Goal: Obtain resource: Download file/media

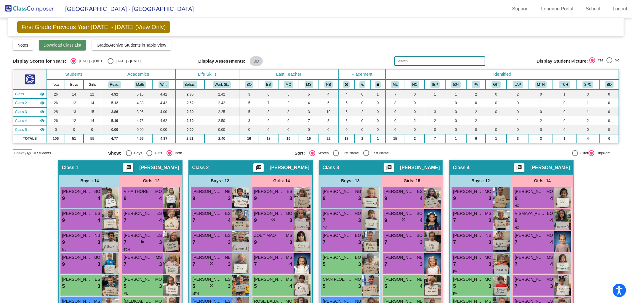
click at [64, 43] on span "Download Class List" at bounding box center [63, 45] width 38 height 5
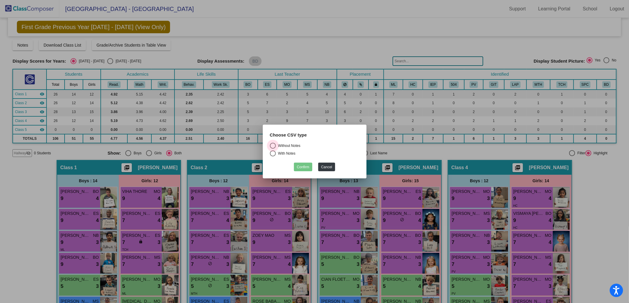
click at [273, 145] on div "Select an option" at bounding box center [273, 146] width 6 height 6
click at [273, 148] on input "Without Notes" at bounding box center [273, 148] width 0 height 0
radio input "true"
click at [299, 168] on button "Confirm" at bounding box center [303, 166] width 18 height 9
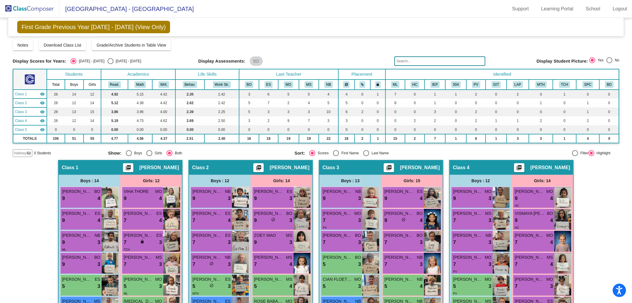
click at [28, 9] on img at bounding box center [29, 8] width 59 height 17
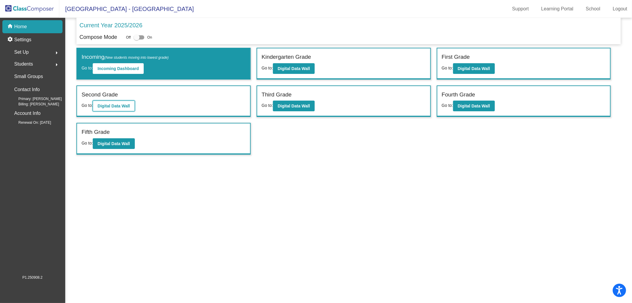
click at [116, 107] on b "Digital Data Wall" at bounding box center [114, 105] width 32 height 5
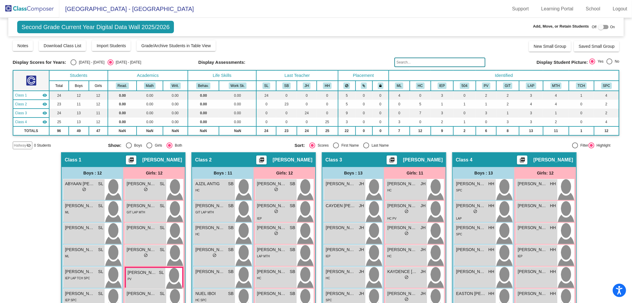
click at [38, 10] on img at bounding box center [29, 8] width 59 height 17
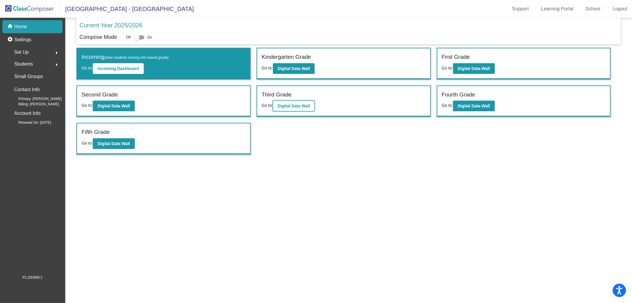
click at [280, 105] on b "Digital Data Wall" at bounding box center [294, 105] width 32 height 5
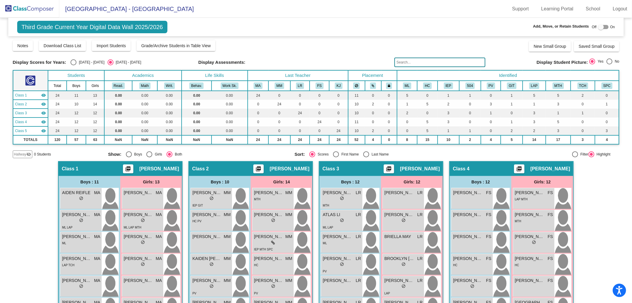
click at [37, 4] on img at bounding box center [29, 8] width 59 height 17
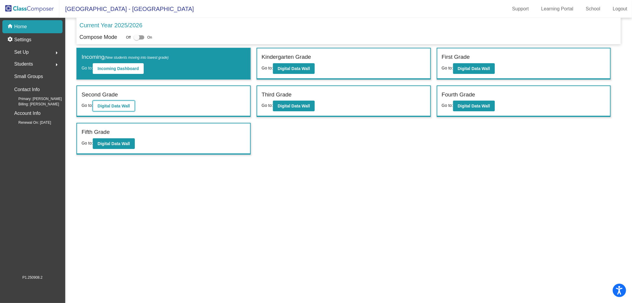
click at [115, 104] on b "Digital Data Wall" at bounding box center [114, 105] width 32 height 5
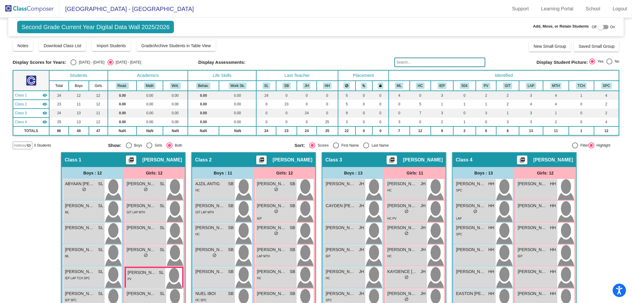
click at [33, 9] on img at bounding box center [29, 8] width 59 height 17
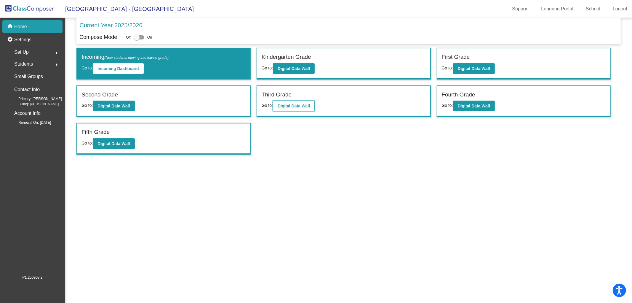
click at [298, 104] on b "Digital Data Wall" at bounding box center [294, 105] width 32 height 5
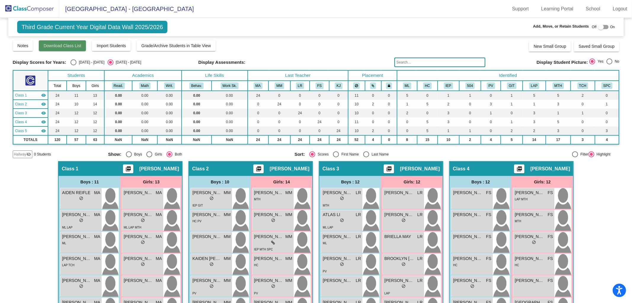
click at [75, 44] on span "Download Class List" at bounding box center [63, 45] width 38 height 5
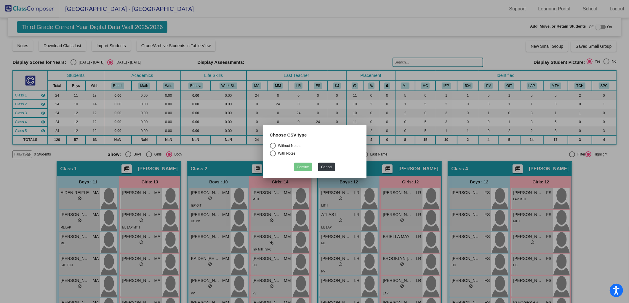
click at [273, 145] on div "Select an option" at bounding box center [273, 146] width 6 height 6
click at [273, 148] on input "Without Notes" at bounding box center [273, 148] width 0 height 0
radio input "true"
click at [303, 165] on button "Confirm" at bounding box center [303, 166] width 18 height 9
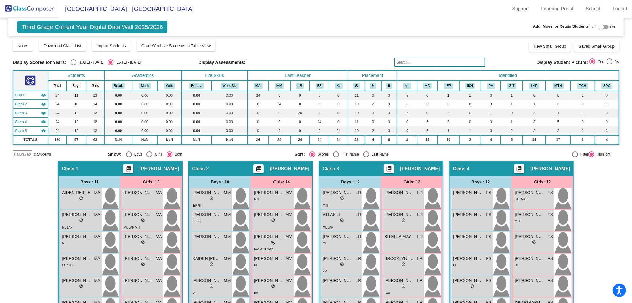
click at [30, 8] on img at bounding box center [29, 8] width 59 height 17
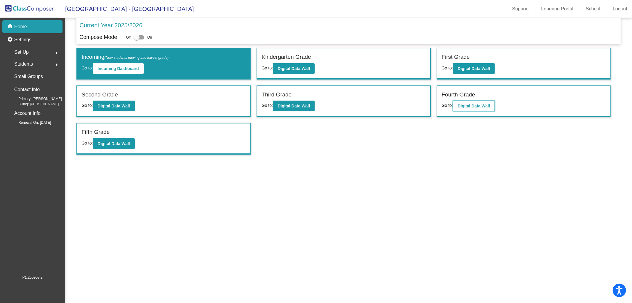
click at [479, 107] on b "Digital Data Wall" at bounding box center [474, 105] width 32 height 5
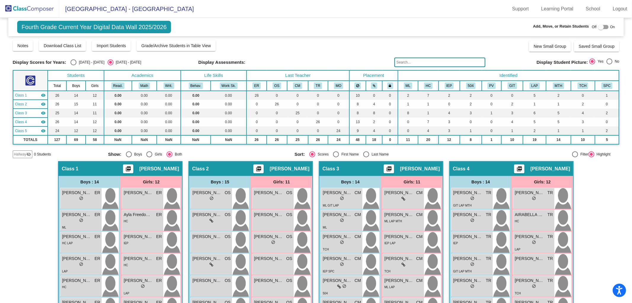
click at [19, 4] on img at bounding box center [29, 8] width 59 height 17
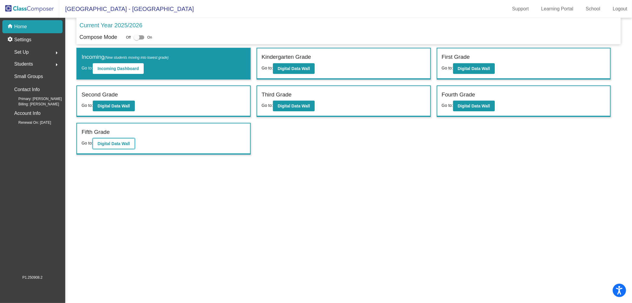
click at [117, 144] on button "Digital Data Wall" at bounding box center [114, 143] width 42 height 11
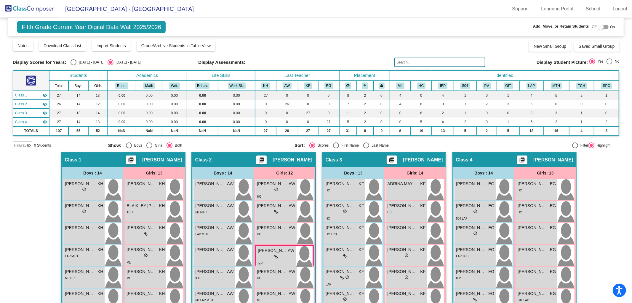
click at [36, 5] on img at bounding box center [29, 8] width 59 height 17
